Goal: Transaction & Acquisition: Obtain resource

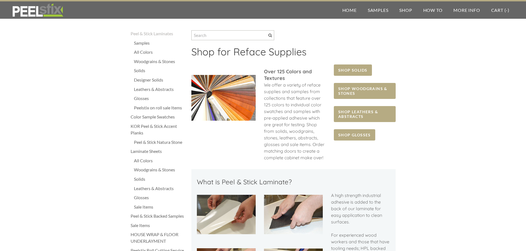
scroll to position [28, 0]
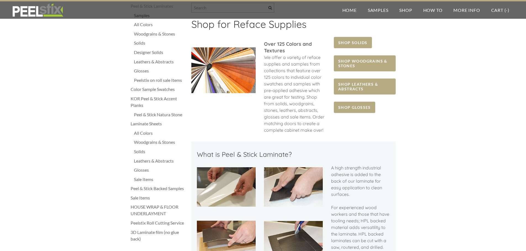
click at [238, 79] on img at bounding box center [223, 70] width 64 height 46
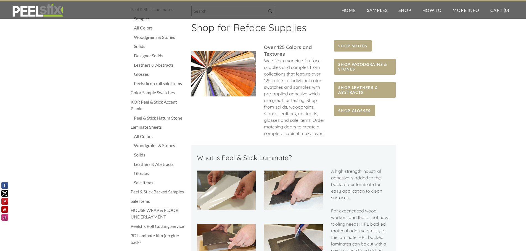
scroll to position [0, 0]
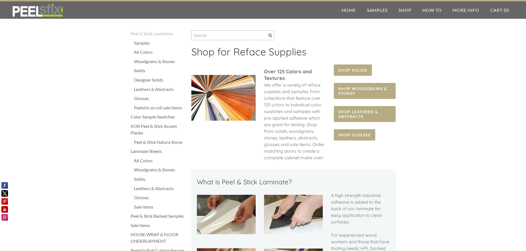
click at [145, 42] on div "Samples" at bounding box center [160, 43] width 52 height 7
